Goal: Find specific page/section: Find specific page/section

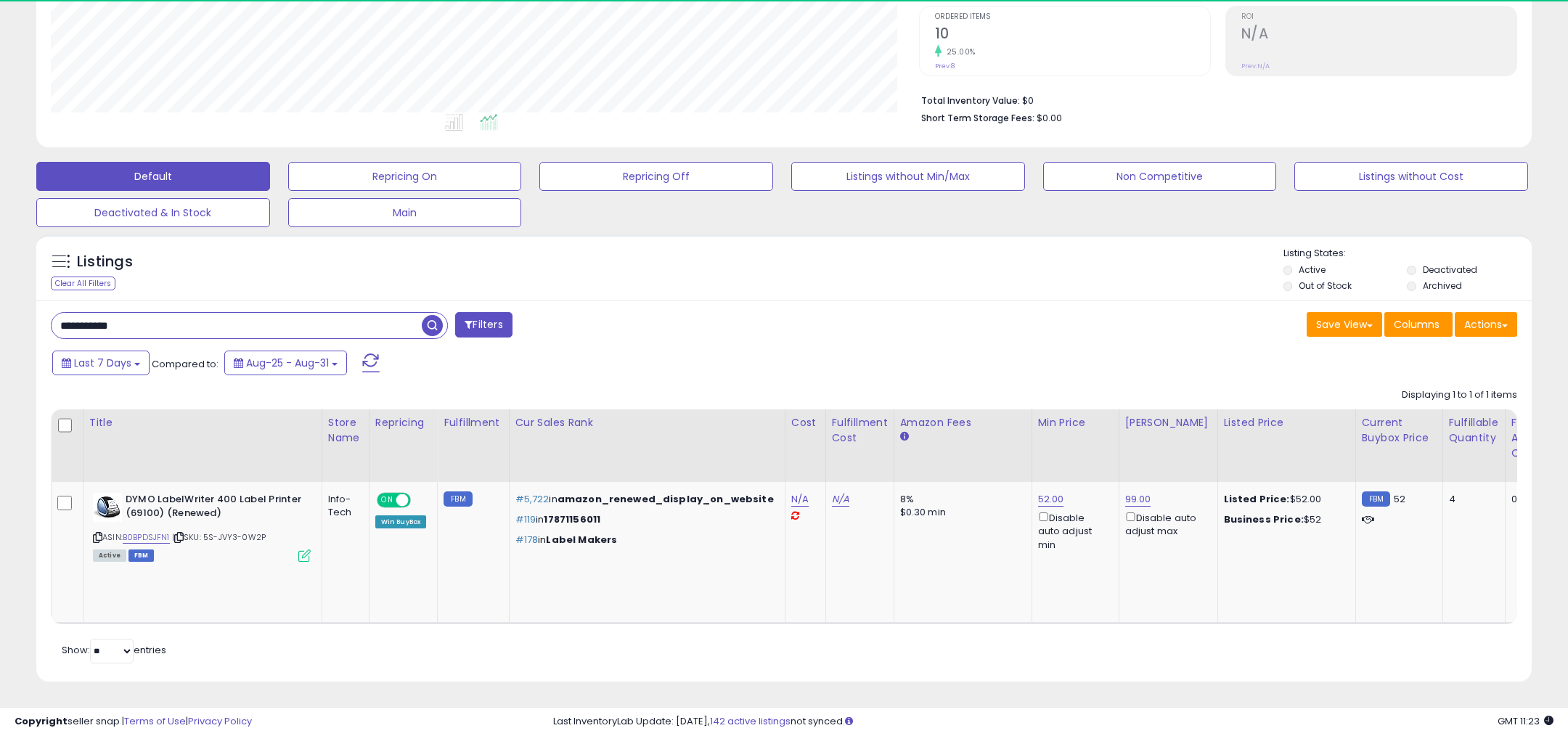
scroll to position [297, 868]
click at [166, 348] on div "**********" at bounding box center [784, 490] width 1496 height 380
click at [166, 332] on input "**********" at bounding box center [237, 325] width 370 height 26
paste input "text"
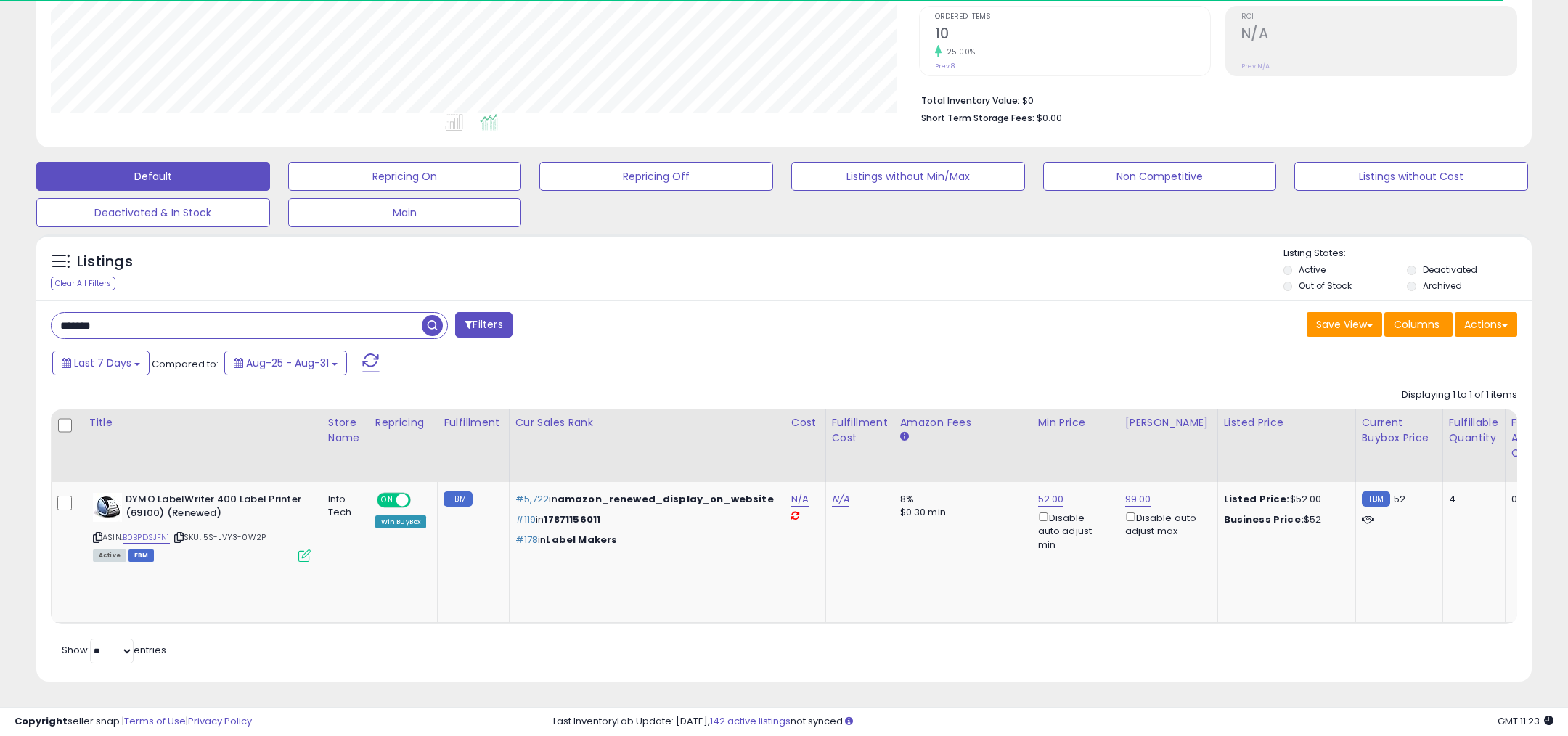
type input "******"
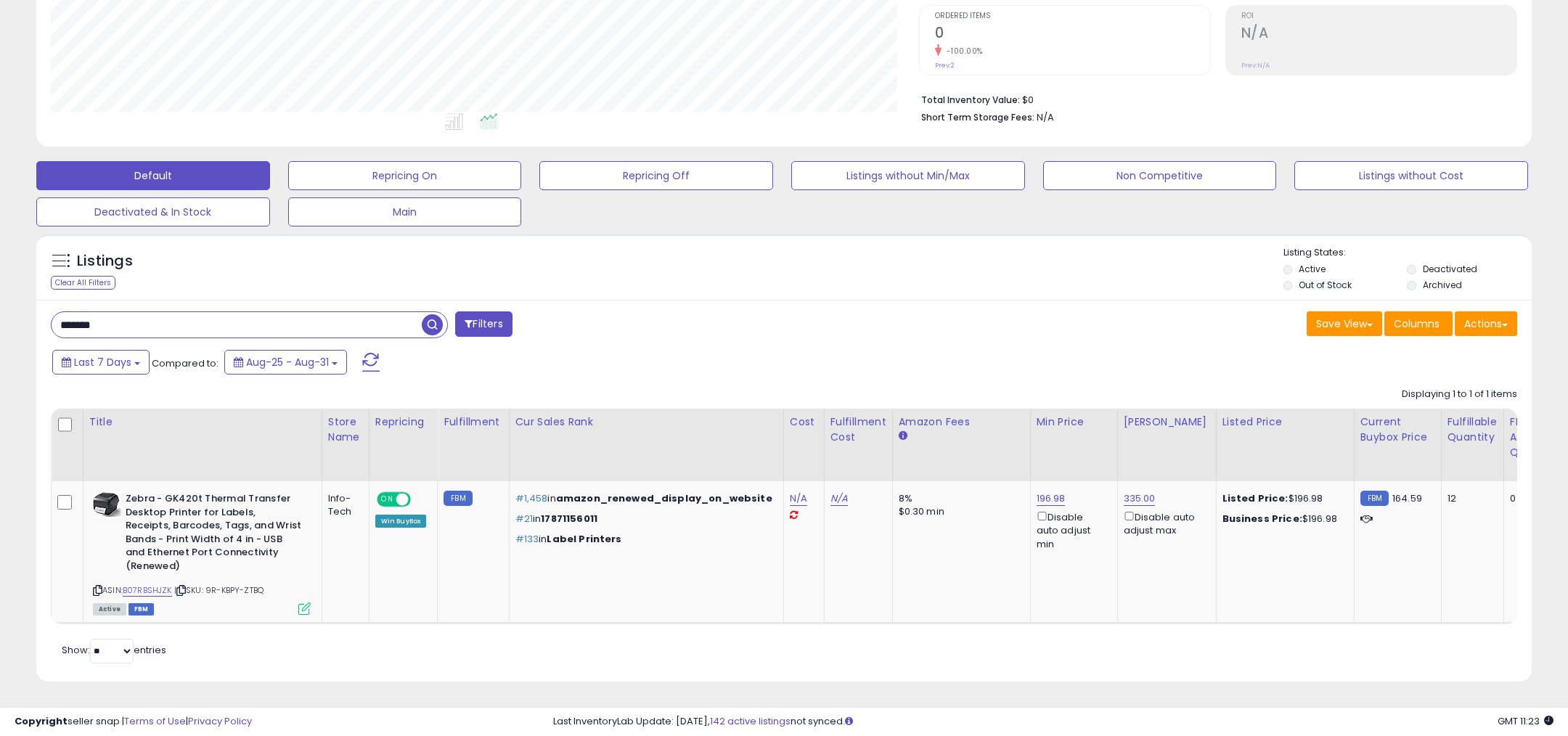
click at [1302, 280] on label "Out of Stock" at bounding box center [1326, 285] width 53 height 12
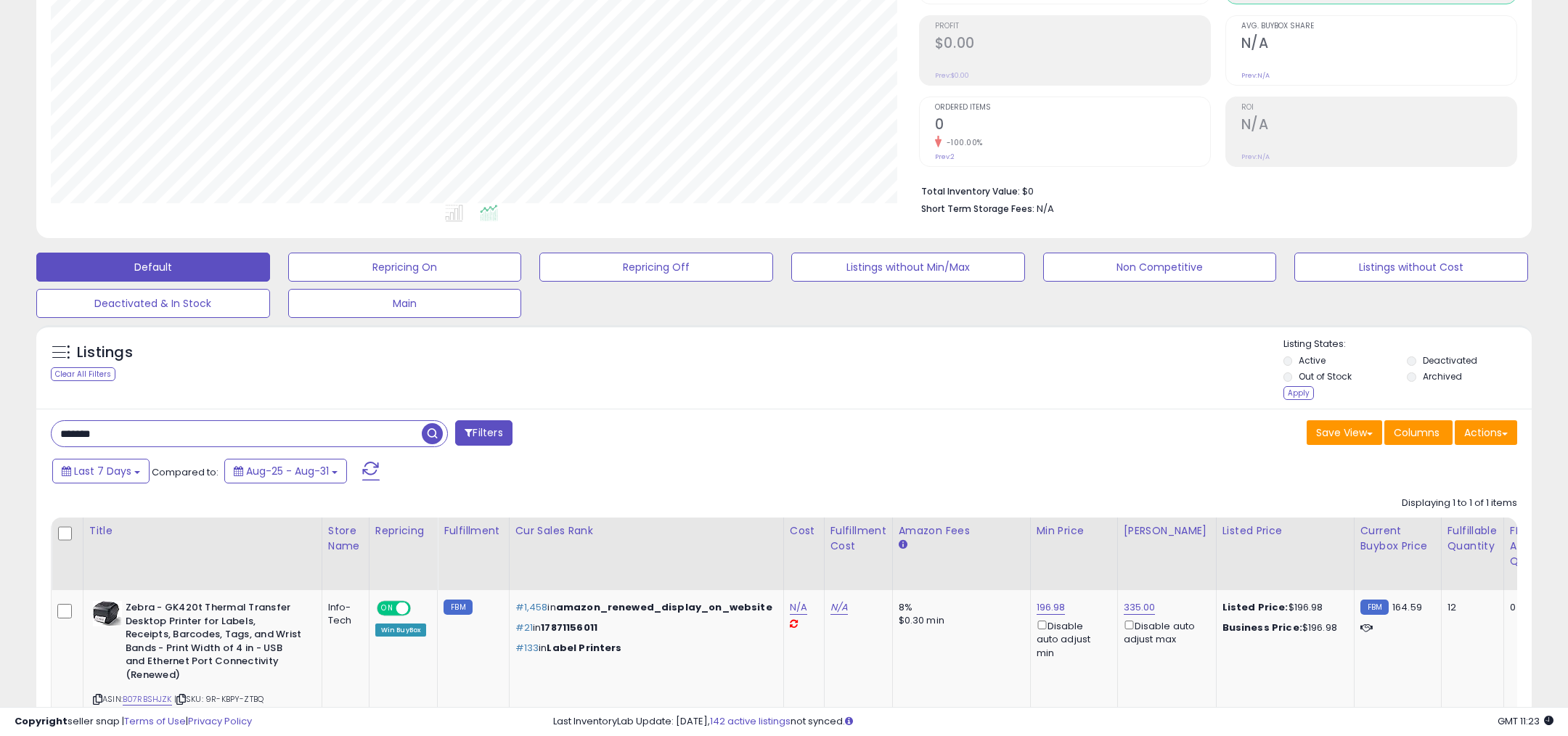
scroll to position [0, 0]
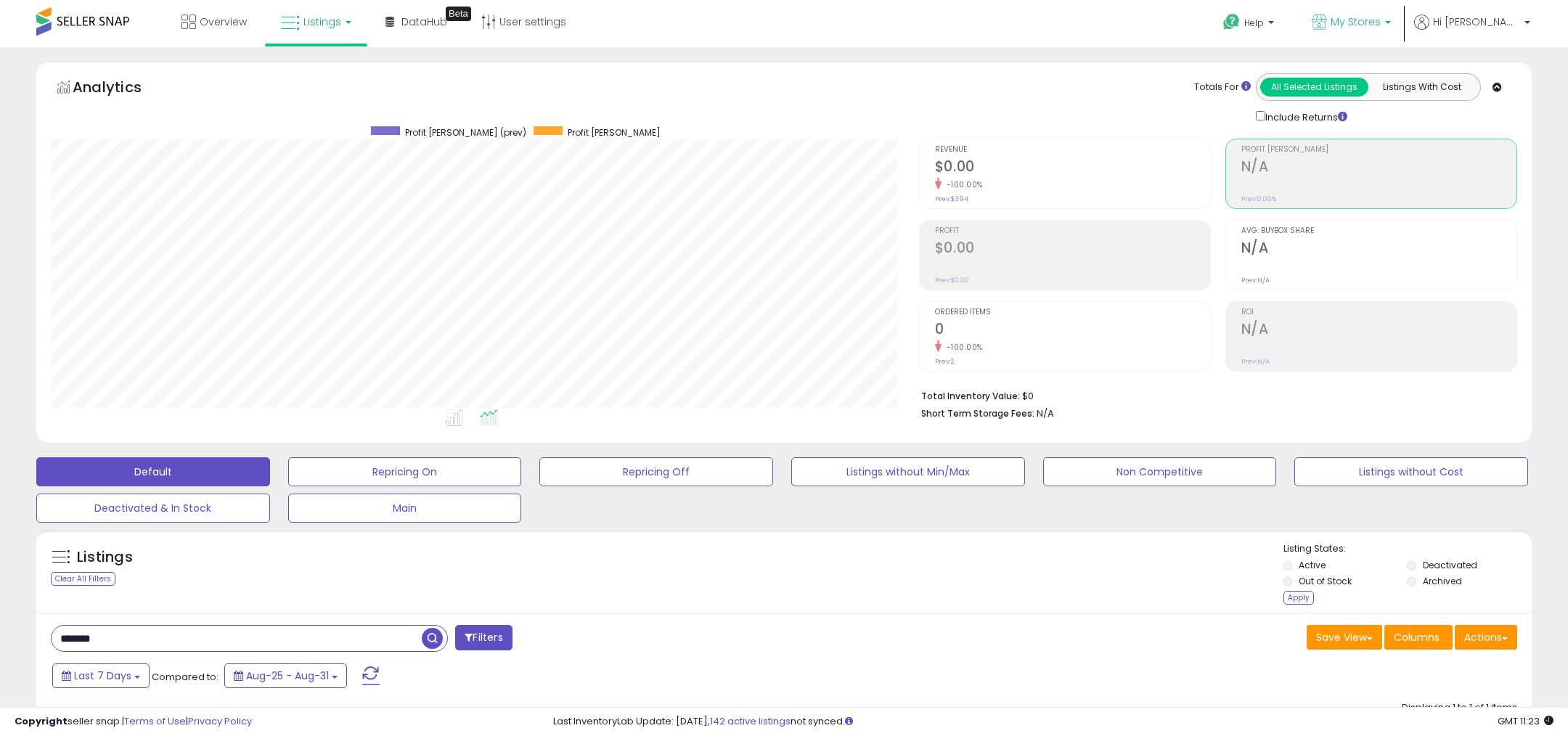
click at [1402, 35] on link "My Stores" at bounding box center [1352, 23] width 101 height 47
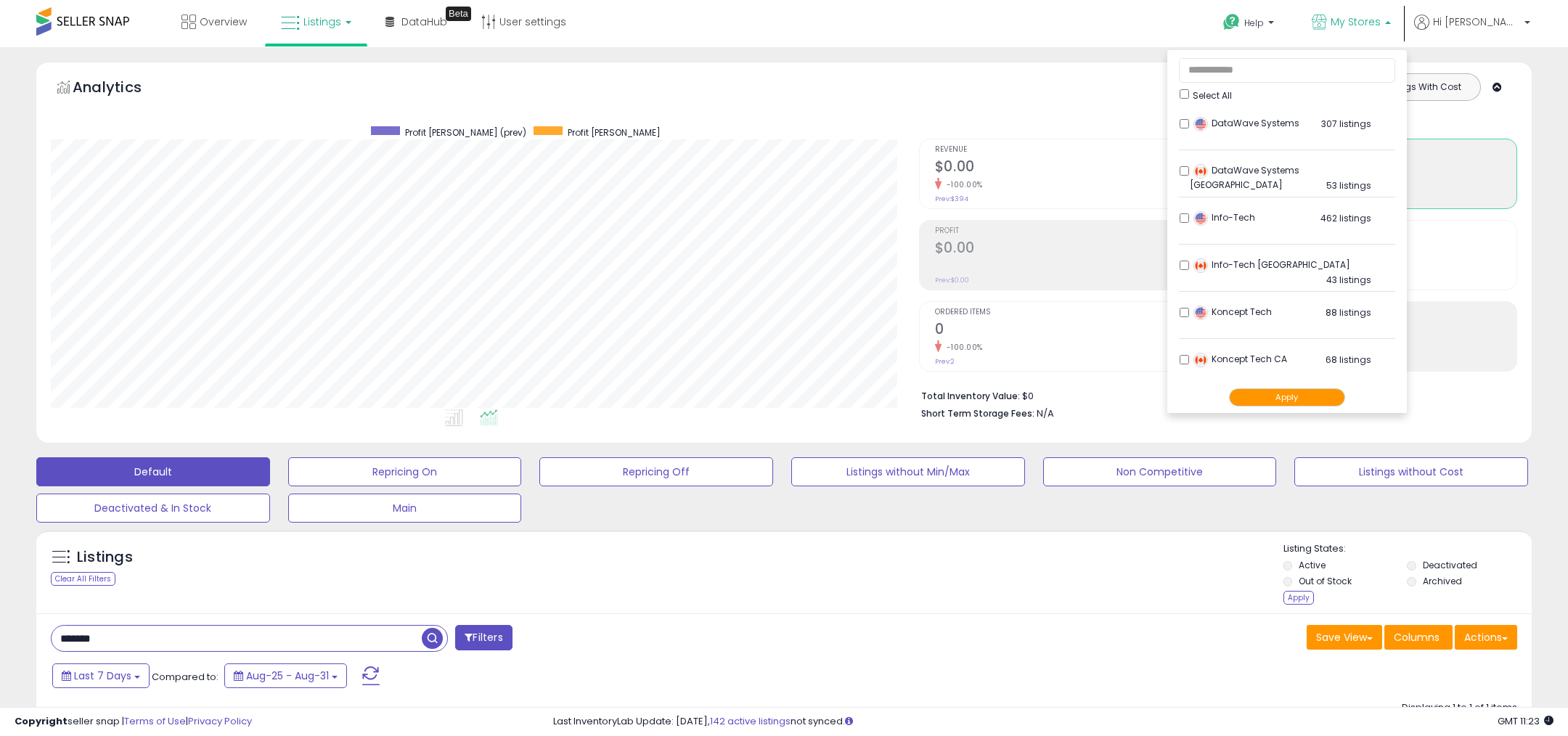
scroll to position [48, 0]
click at [1272, 268] on span "Koncept Tech" at bounding box center [1233, 264] width 78 height 12
click at [1329, 392] on button "Apply" at bounding box center [1287, 397] width 116 height 18
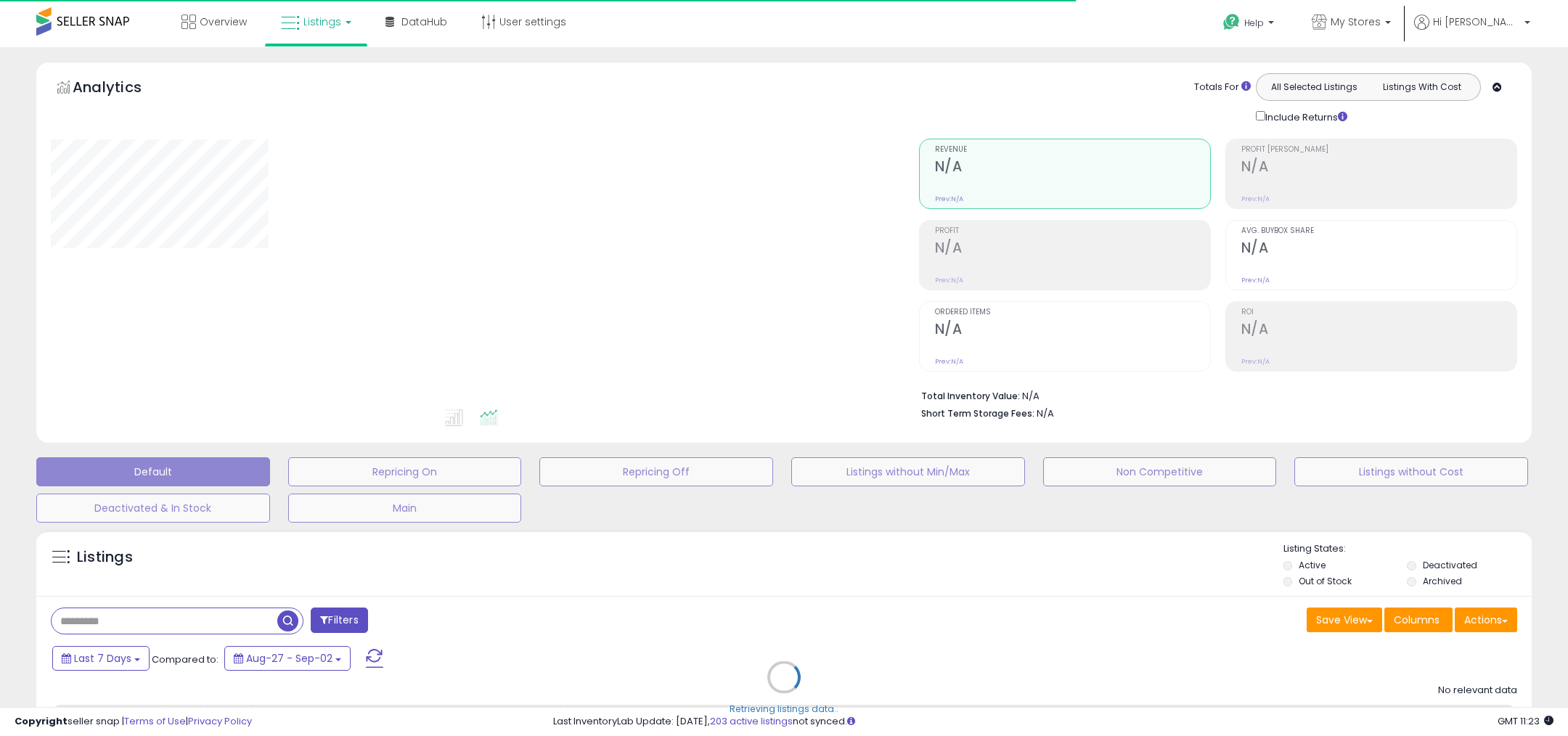
type input "******"
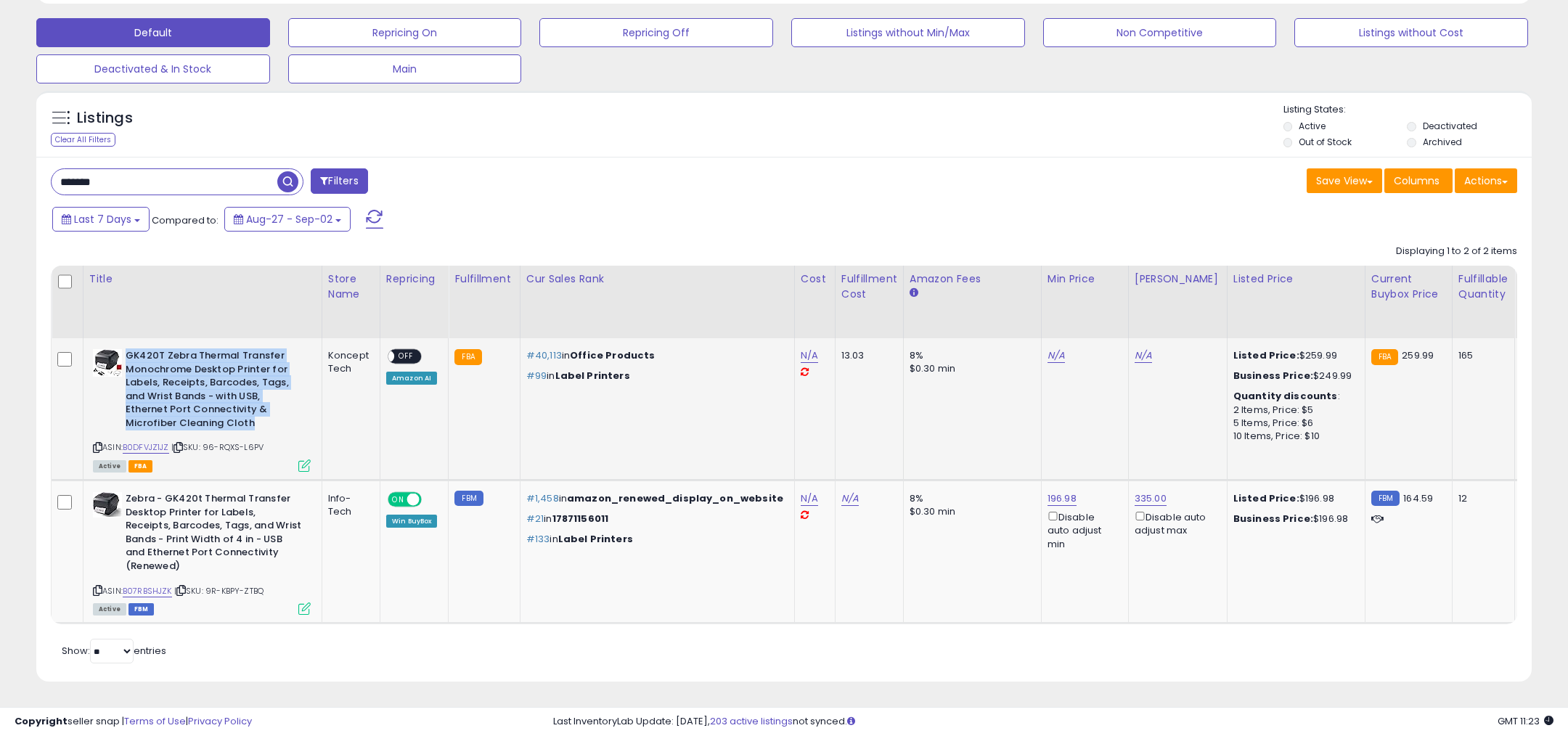
drag, startPoint x: 128, startPoint y: 356, endPoint x: 276, endPoint y: 425, distance: 163.3
click at [276, 425] on b "GK420T Zebra Thermal Transfer Monochrome Desktop Printer for Labels, Receipts, …" at bounding box center [213, 391] width 177 height 84
click at [257, 429] on b "GK420T Zebra Thermal Transfer Monochrome Desktop Printer for Labels, Receipts, …" at bounding box center [213, 391] width 177 height 84
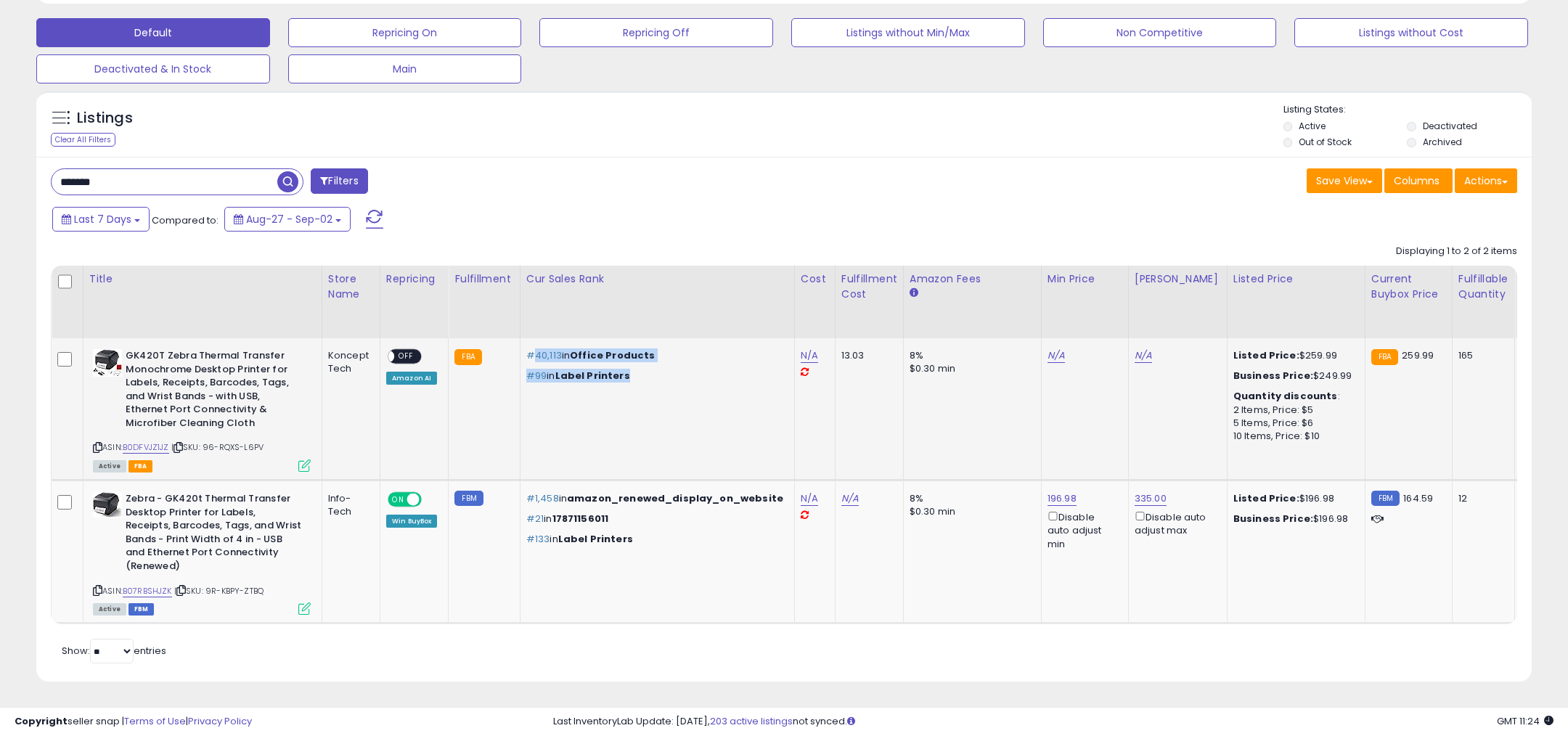
drag, startPoint x: 632, startPoint y: 383, endPoint x: 516, endPoint y: 344, distance: 122.4
click at [520, 344] on td "#40,113 in Office Products #99 in Label Printers" at bounding box center [657, 409] width 275 height 142
click at [642, 212] on div "Last 7 Days Compared to: Aug-27 - Sep-02" at bounding box center [598, 221] width 1100 height 32
drag, startPoint x: 635, startPoint y: 373, endPoint x: 504, endPoint y: 349, distance: 133.2
click at [504, 349] on tr "GK420T Zebra Thermal Transfer Monochrome Desktop Printer for Labels, Receipts, …" at bounding box center [1456, 409] width 2809 height 142
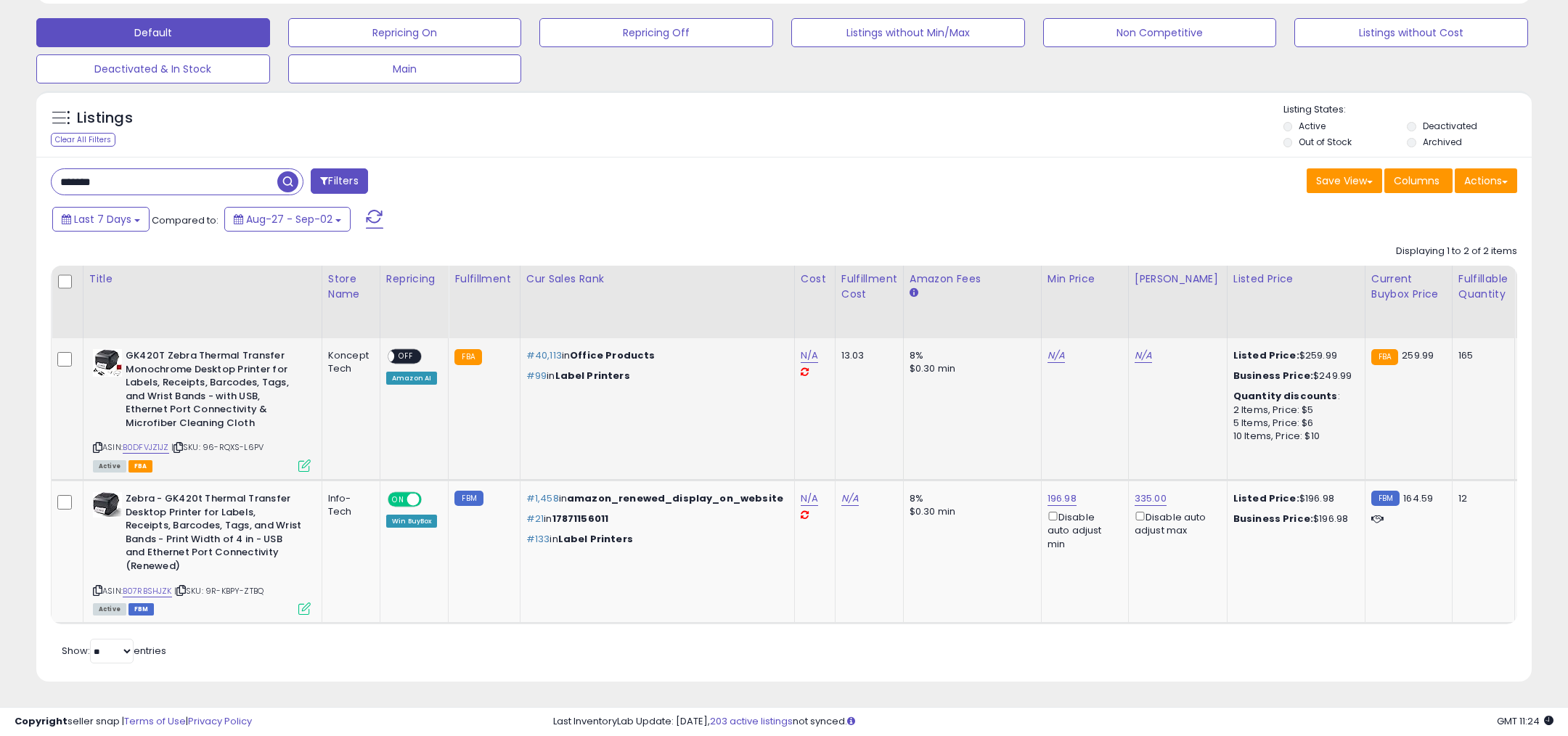
click at [628, 388] on td "#40,113 in Office Products #99 in Label Printers" at bounding box center [657, 409] width 275 height 142
drag, startPoint x: 643, startPoint y: 379, endPoint x: 523, endPoint y: 351, distance: 123.2
click at [526, 351] on div "#40,113 in Office Products #99 in Label Printers" at bounding box center [655, 366] width 257 height 33
click at [674, 369] on p "#99 in Label Printers" at bounding box center [655, 376] width 257 height 13
drag, startPoint x: 631, startPoint y: 549, endPoint x: 518, endPoint y: 497, distance: 124.4
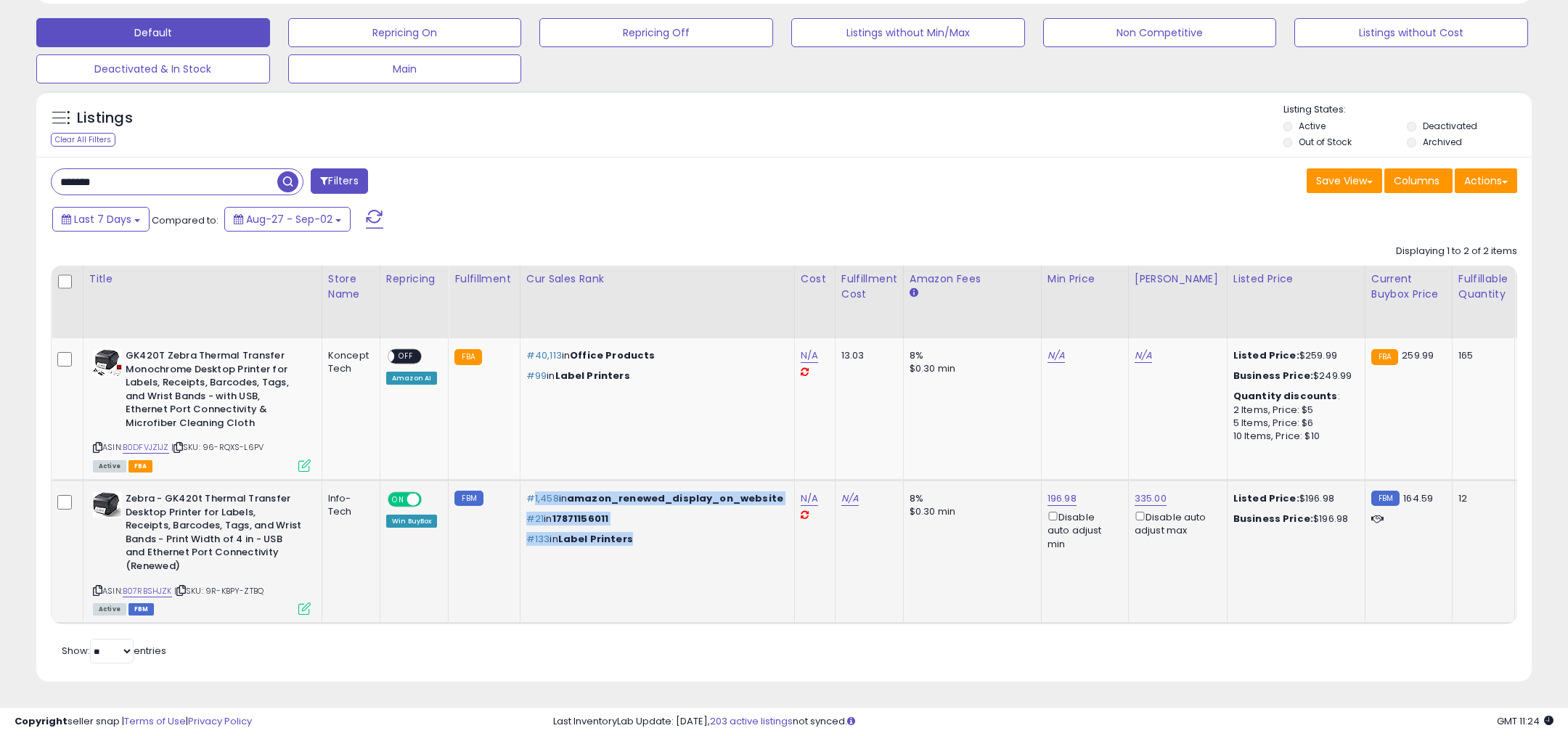
click at [520, 497] on td "#1,458 in amazon_renewed_display_on_website #21 in 17871156011 #133 in Label Pr…" at bounding box center [657, 552] width 275 height 143
click at [583, 417] on td "#40,113 in Office Products #99 in Label Printers" at bounding box center [657, 409] width 275 height 142
drag, startPoint x: 646, startPoint y: 388, endPoint x: 522, endPoint y: 345, distance: 131.2
click at [522, 345] on td "#40,113 in Office Products #99 in Label Printers" at bounding box center [657, 409] width 275 height 142
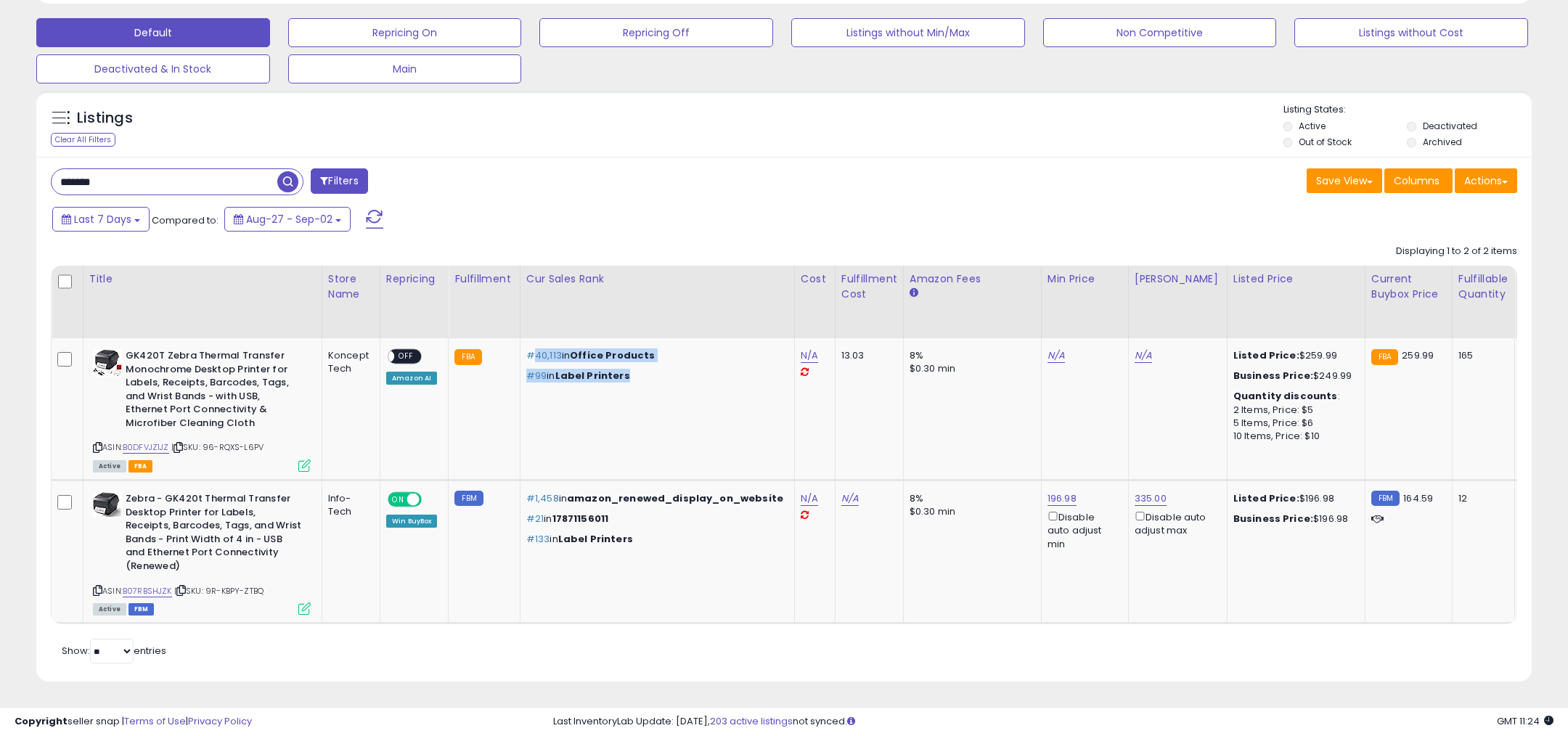
click at [618, 192] on div "****** Filters" at bounding box center [412, 183] width 745 height 29
click at [653, 407] on td "#40,113 in Office Products #99 in Label Printers" at bounding box center [657, 409] width 275 height 142
drag, startPoint x: 635, startPoint y: 379, endPoint x: 522, endPoint y: 355, distance: 115.5
click at [526, 355] on div "#40,113 in Office Products #99 in Label Printers" at bounding box center [655, 366] width 257 height 33
click at [559, 264] on div "Displaying 1 to 2 of 2 items Title Store Name" at bounding box center [784, 431] width 1467 height 387
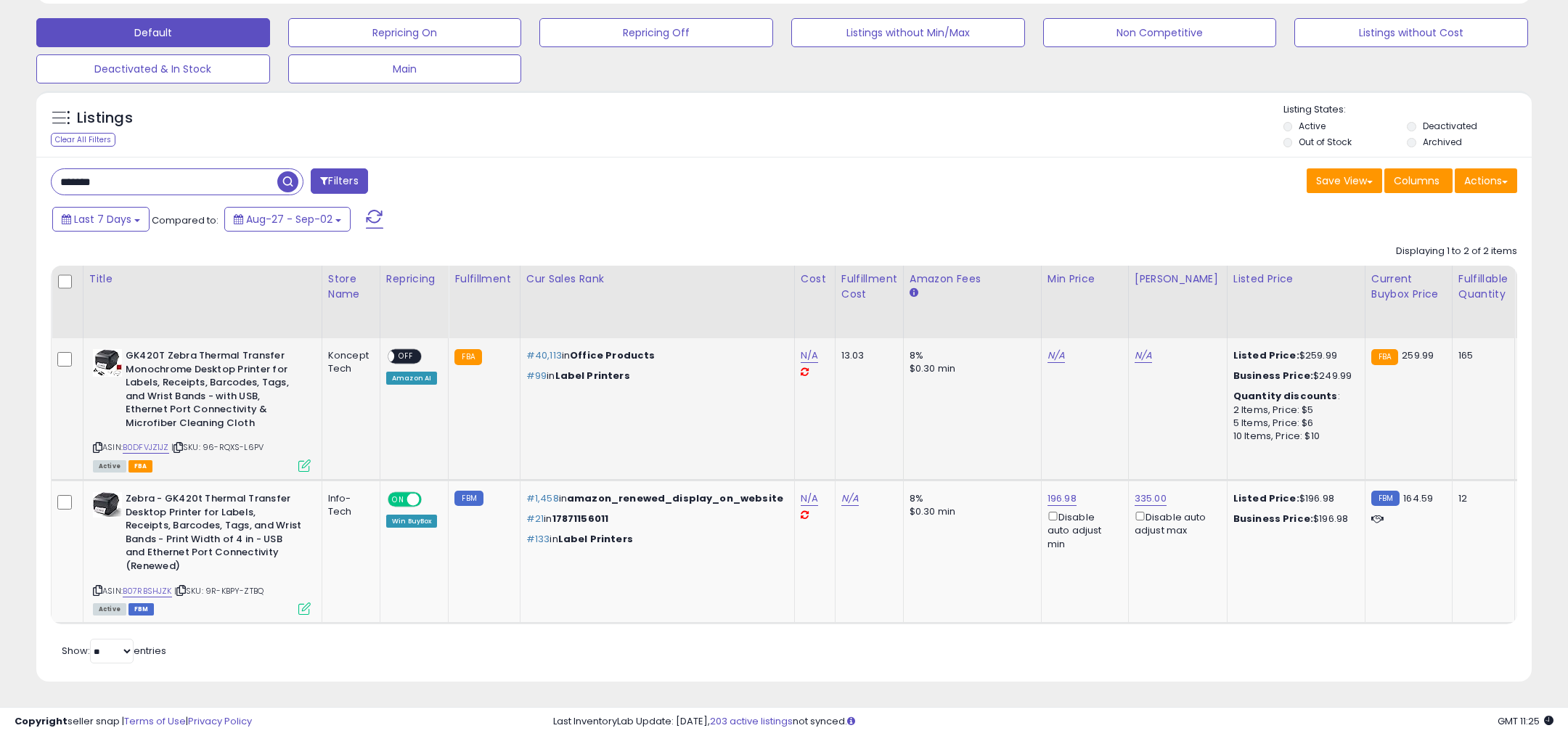
click at [100, 445] on icon at bounding box center [97, 447] width 9 height 8
click at [97, 445] on icon at bounding box center [97, 447] width 9 height 8
click at [531, 217] on div "Last 7 Days Compared to: Aug-27 - Sep-02" at bounding box center [598, 221] width 1100 height 32
click at [94, 447] on icon at bounding box center [97, 447] width 9 height 8
click at [597, 206] on div "Last 7 Days Compared to: Aug-27 - Sep-02" at bounding box center [598, 221] width 1100 height 32
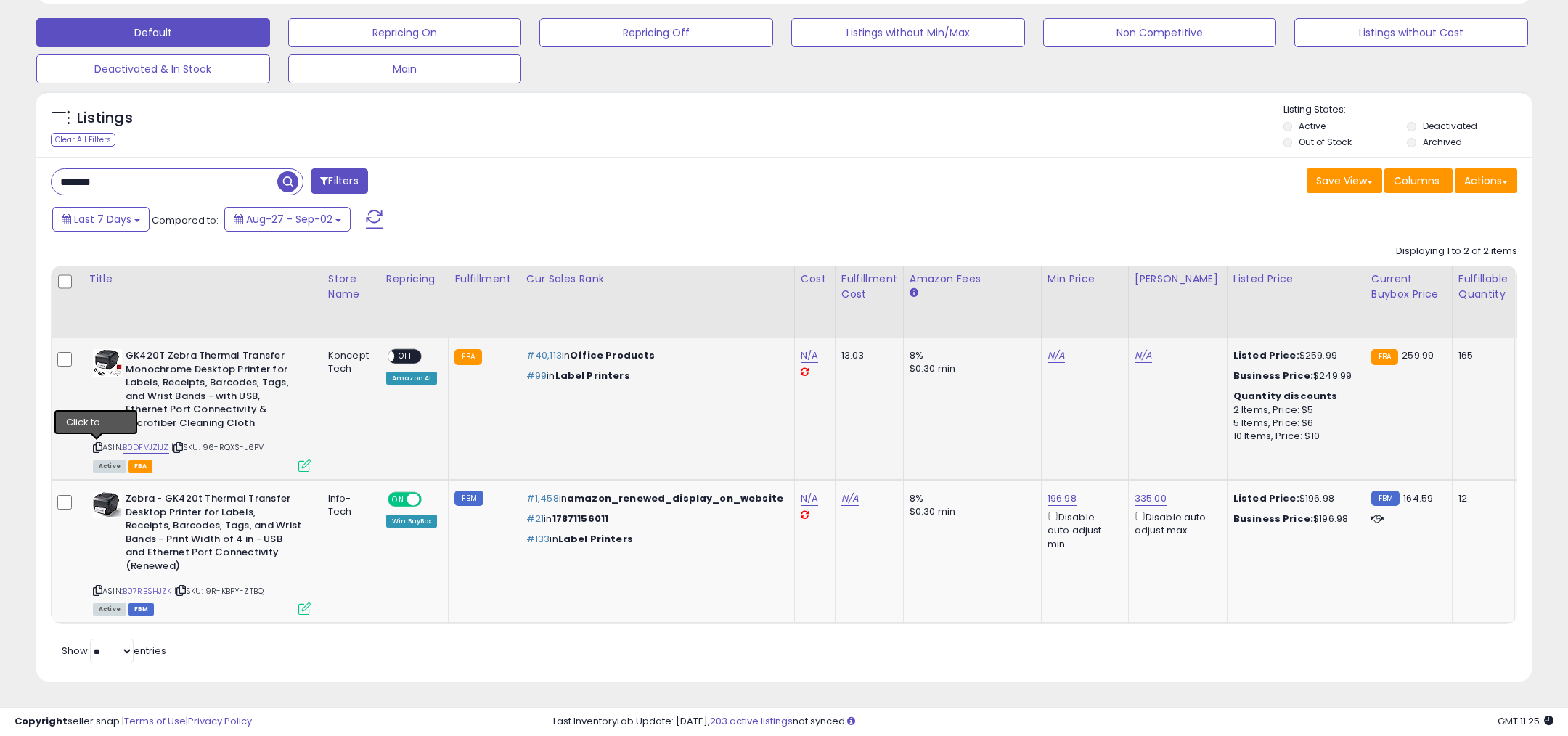
click at [96, 445] on icon at bounding box center [97, 447] width 9 height 8
click at [183, 461] on div "Active FBA" at bounding box center [202, 465] width 217 height 10
click at [95, 443] on icon at bounding box center [97, 447] width 9 height 8
click at [549, 173] on div "****** Filters" at bounding box center [412, 183] width 745 height 29
click at [628, 235] on div "Last 7 Days Compared to: Aug-27 - Sep-02" at bounding box center [598, 221] width 1100 height 32
